Goal: Information Seeking & Learning: Learn about a topic

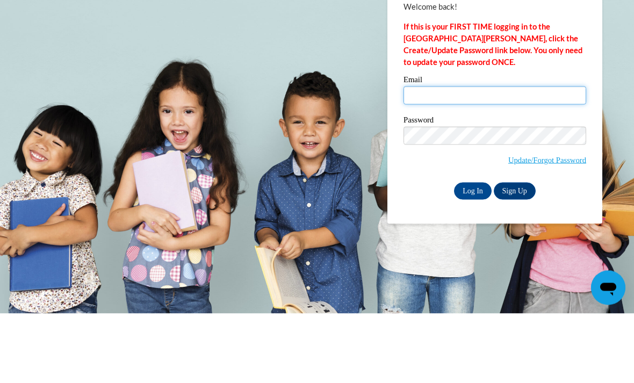
type input "[EMAIL_ADDRESS][DOMAIN_NAME]"
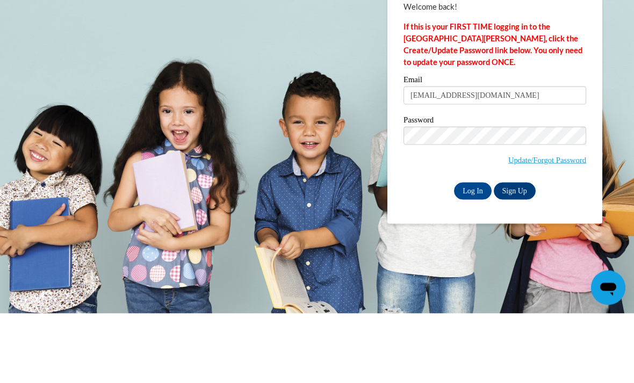
click at [473, 252] on input "Log In" at bounding box center [473, 260] width 38 height 17
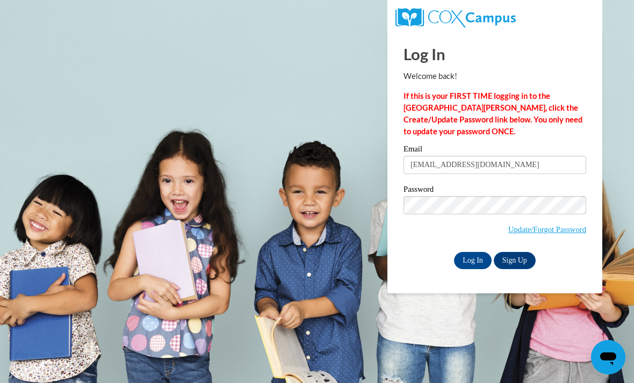
click at [476, 261] on input "Log In" at bounding box center [473, 260] width 38 height 17
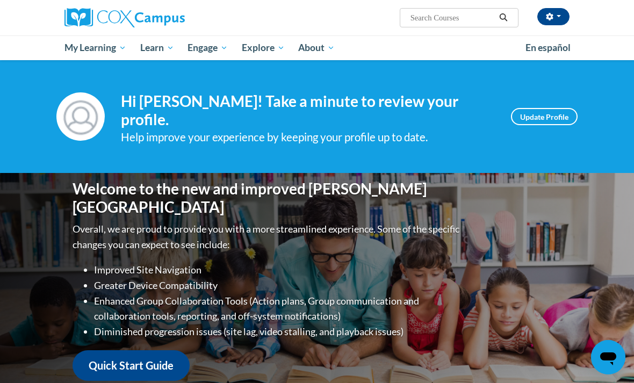
click at [444, 16] on input "Search..." at bounding box center [452, 17] width 86 height 13
type input "Writing"
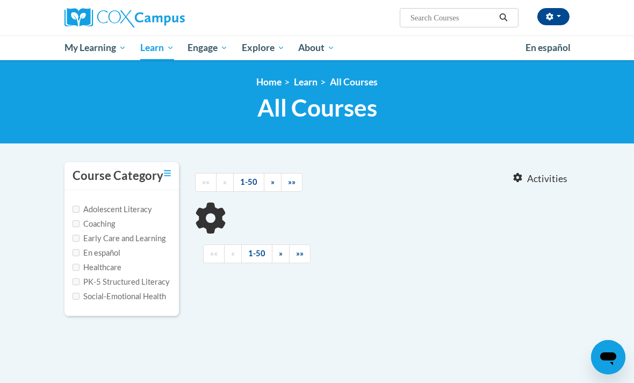
type input "Writing"
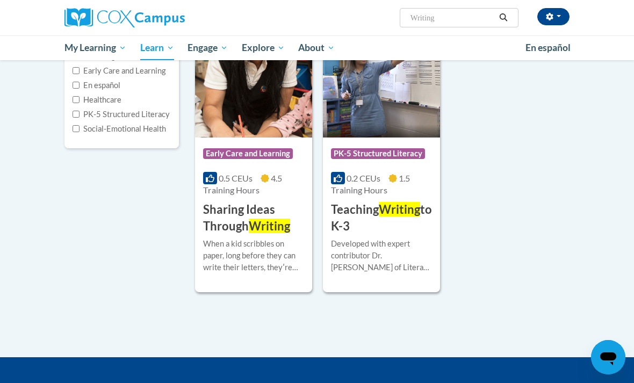
scroll to position [175, 0]
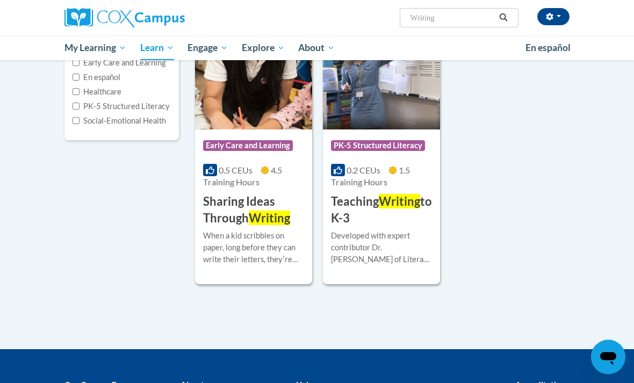
click at [389, 216] on h3 "Teaching Writing to K-3" at bounding box center [381, 210] width 101 height 33
